Goal: Information Seeking & Learning: Learn about a topic

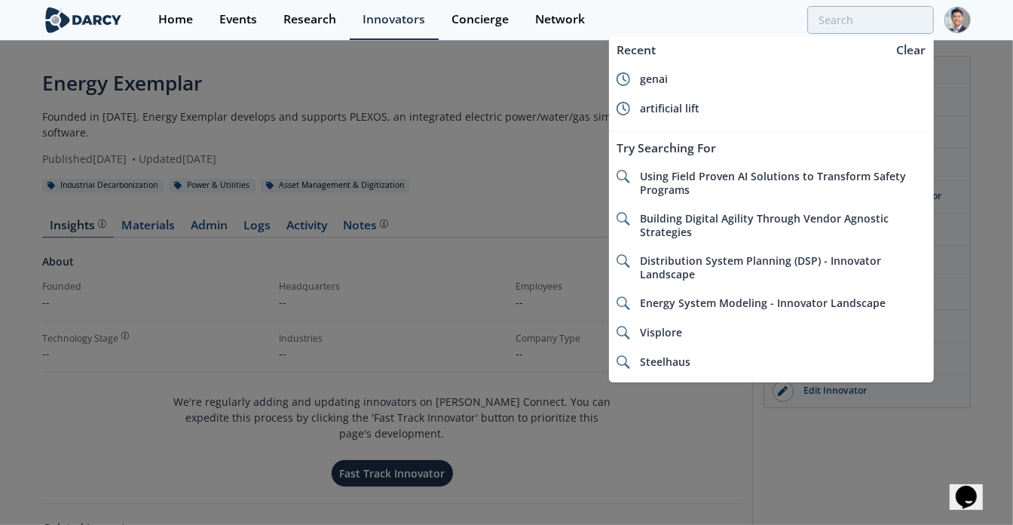
type input "s"
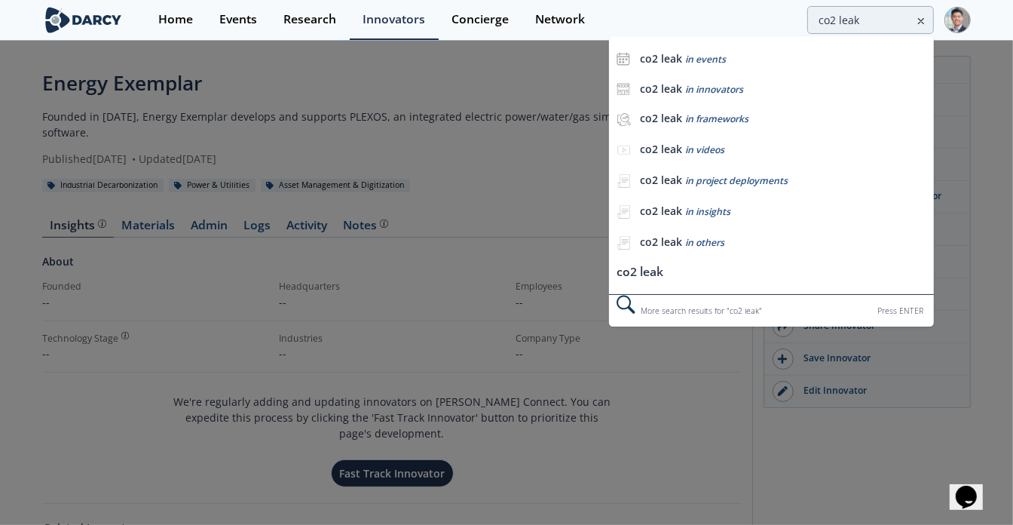
type input "co2 leak"
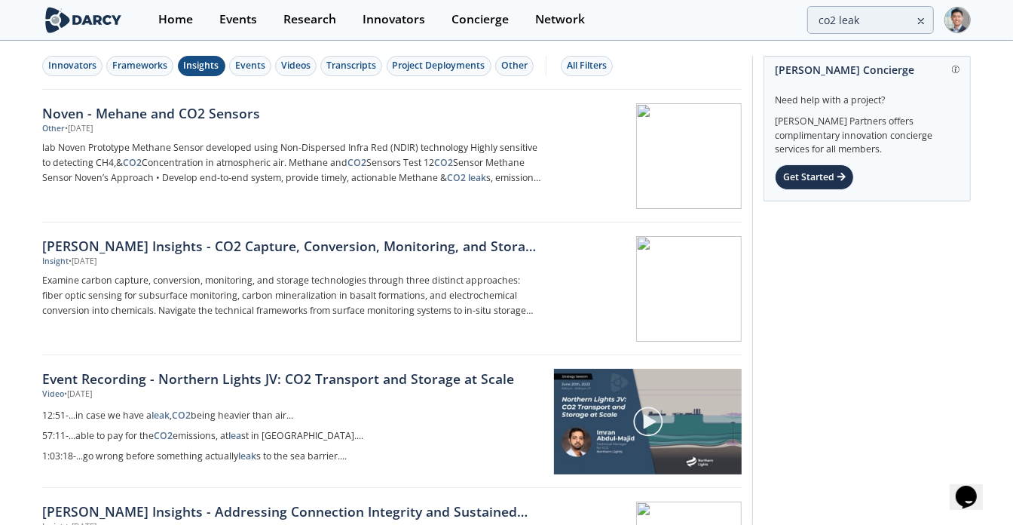
click at [185, 64] on div "Insights" at bounding box center [201, 66] width 35 height 14
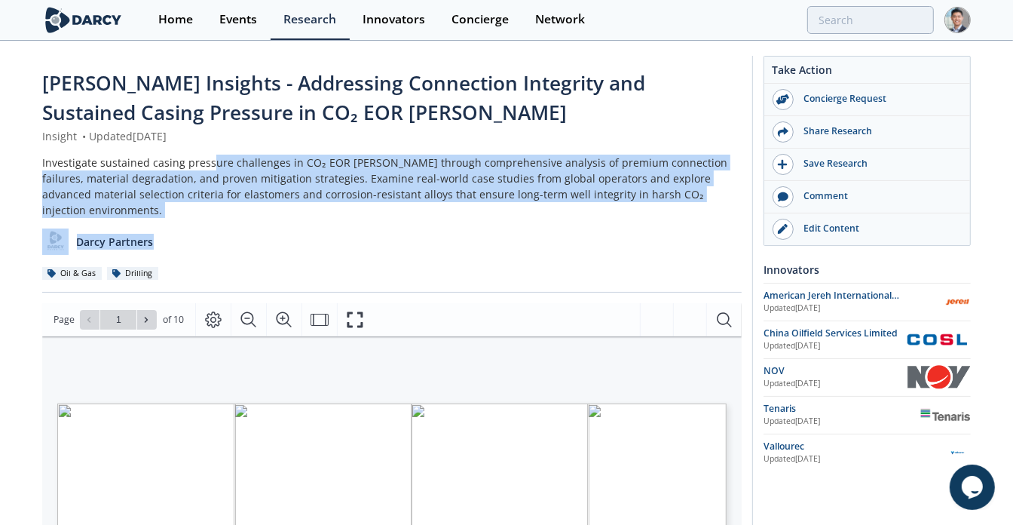
drag, startPoint x: 208, startPoint y: 169, endPoint x: 203, endPoint y: 191, distance: 22.5
click at [198, 201] on div "Investigate sustained casing pressure challenges in CO₂ EOR [PERSON_NAME] throu…" at bounding box center [392, 186] width 700 height 63
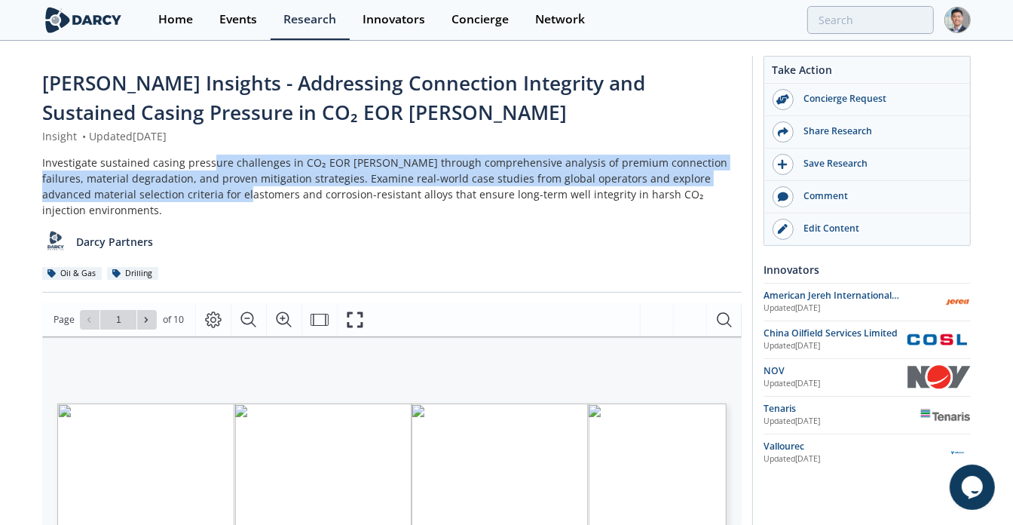
click at [203, 191] on div "Investigate sustained casing pressure challenges in CO₂ EOR [PERSON_NAME] throu…" at bounding box center [392, 186] width 700 height 63
drag, startPoint x: 182, startPoint y: 159, endPoint x: 184, endPoint y: 191, distance: 31.7
click at [184, 191] on div "Investigate sustained casing pressure challenges in CO₂ EOR [PERSON_NAME] throu…" at bounding box center [392, 186] width 700 height 63
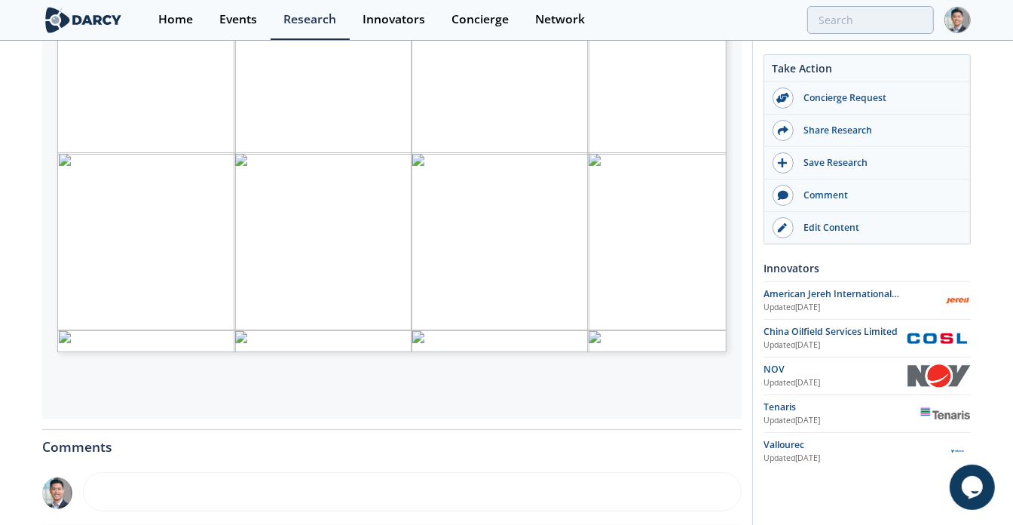
scroll to position [415, 0]
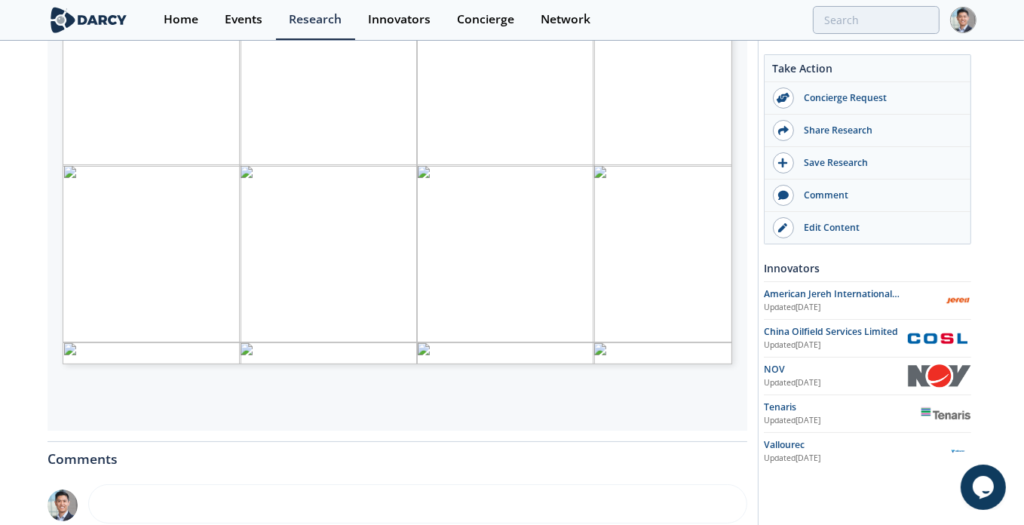
type input "2"
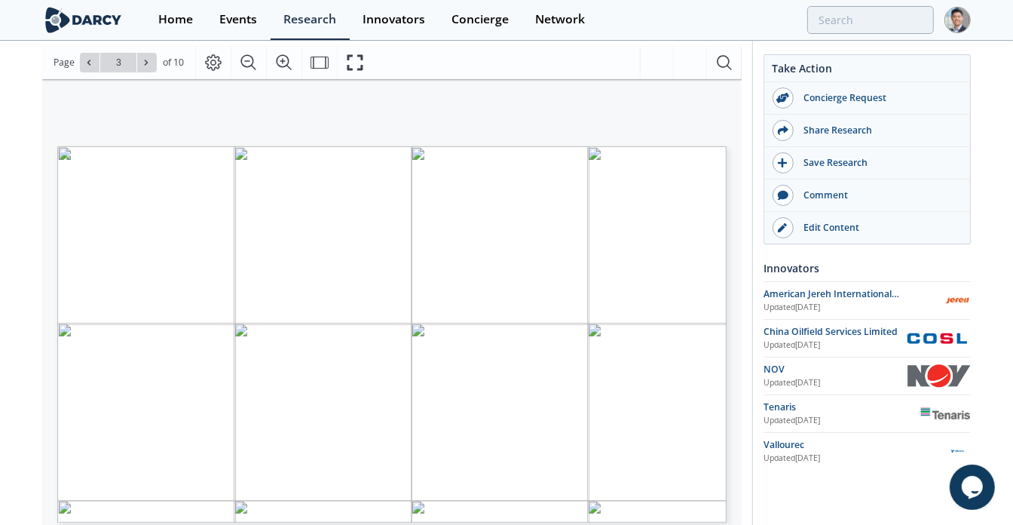
scroll to position [264, 0]
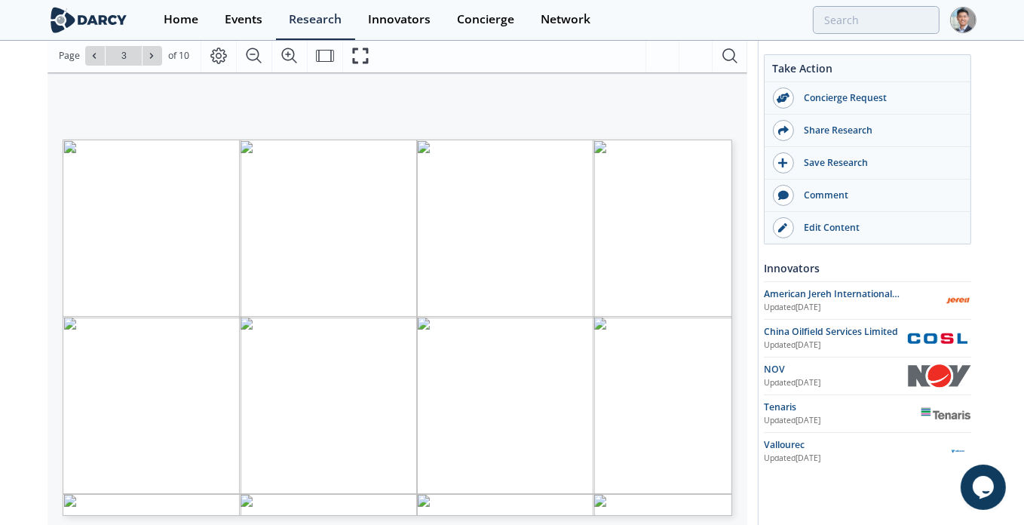
drag, startPoint x: 253, startPoint y: 219, endPoint x: 272, endPoint y: 246, distance: 32.4
click at [66, 142] on span "• Water presence in CO₂ EOR [PERSON_NAME] forms [MEDICAL_DATA], causing severe …" at bounding box center [66, 142] width 0 height 0
click at [272, 262] on span "Supercritical CO₂, typically in WAG (water-alternating-gas) floods, can degrade…" at bounding box center [439, 266] width 552 height 9
drag, startPoint x: 327, startPoint y: 317, endPoint x: 249, endPoint y: 370, distance: 94.5
click at [66, 145] on span "• Cyclic injection in CO₂ EOR [PERSON_NAME] (e.g., WAG or shut-in/startup) caus…" at bounding box center [66, 145] width 0 height 0
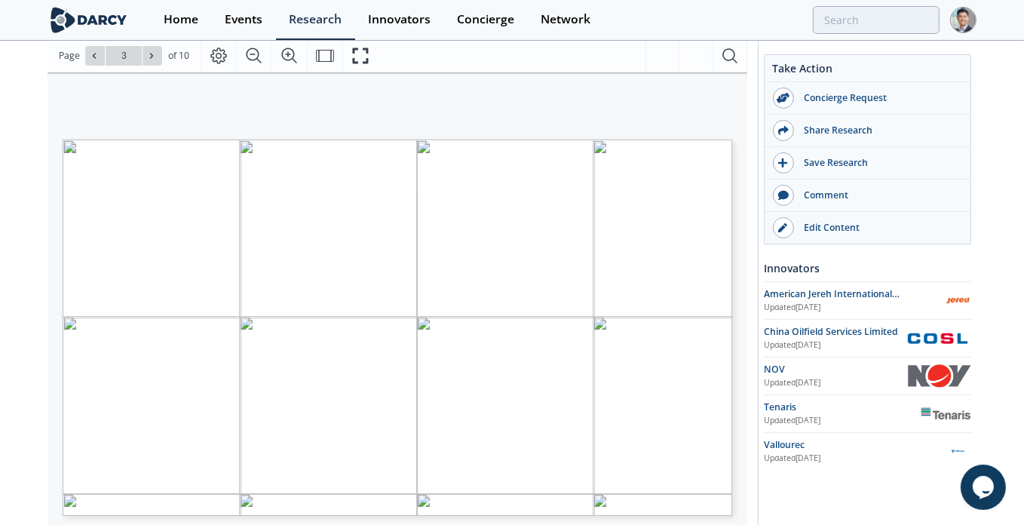
click at [249, 379] on span "These cycles can lead to slight separation or movement at the thread seal inter…" at bounding box center [418, 383] width 510 height 9
drag, startPoint x: 225, startPoint y: 390, endPoint x: 234, endPoint y: 435, distance: 46.1
click at [66, 146] on span "• Over years of CO₂ injection service, connections can develop micro-leaks if m…" at bounding box center [66, 146] width 0 height 0
click at [234, 443] on span "CO₂ exposure—especially in wet or liquid phases—can cause swelling, blistering,…" at bounding box center [435, 447] width 542 height 9
drag, startPoint x: 189, startPoint y: 449, endPoint x: 207, endPoint y: 409, distance: 44.9
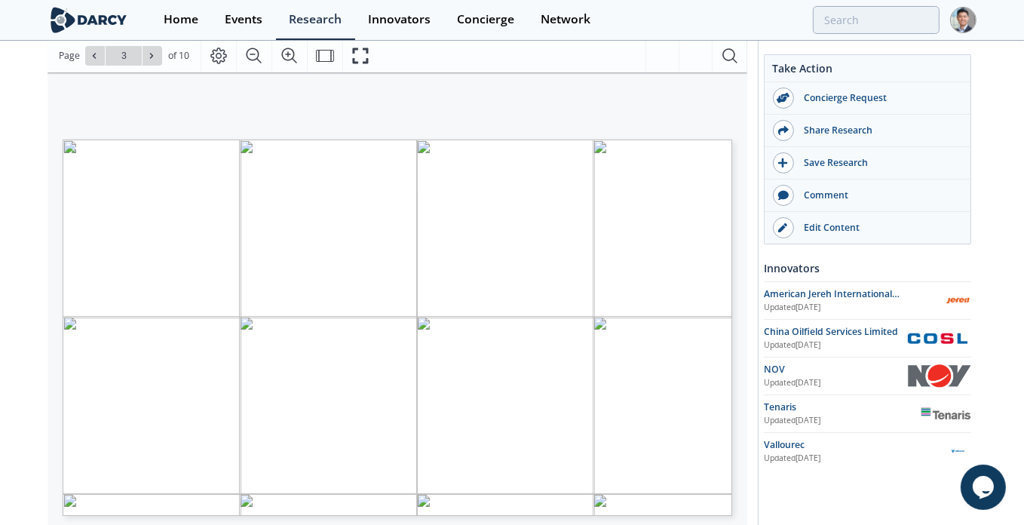
click at [66, 146] on span "• Over years of CO₂ injection service, connections can develop micro-leaks if m…" at bounding box center [66, 146] width 0 height 0
click at [207, 418] on span "Even properly torqued premium metal-to-metal connections often rely on elastome…" at bounding box center [429, 422] width 531 height 9
type input "4"
